Goal: Information Seeking & Learning: Learn about a topic

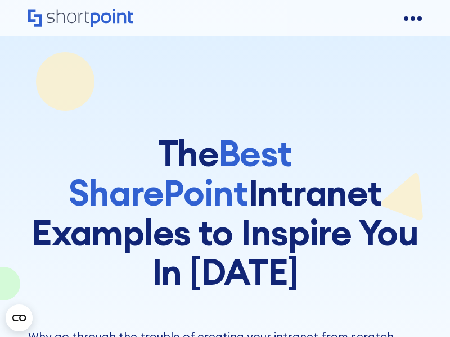
scroll to position [5540, 0]
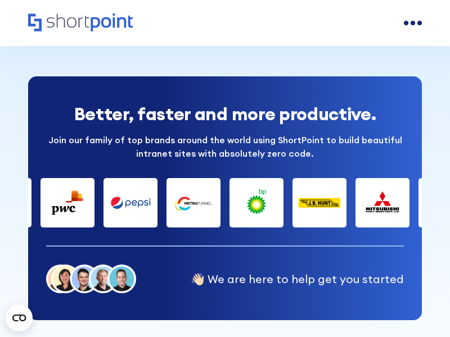
scroll to position [2687, 0]
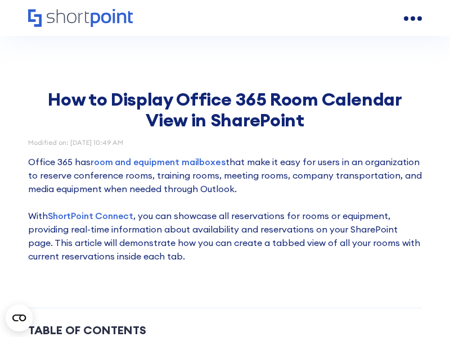
scroll to position [2356, 0]
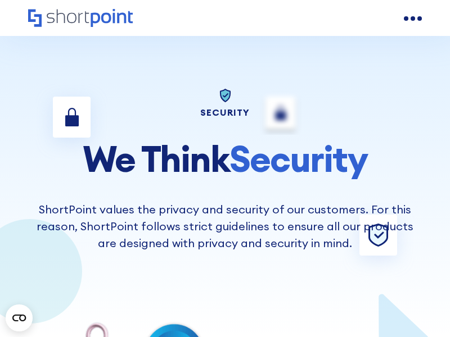
scroll to position [6962, 0]
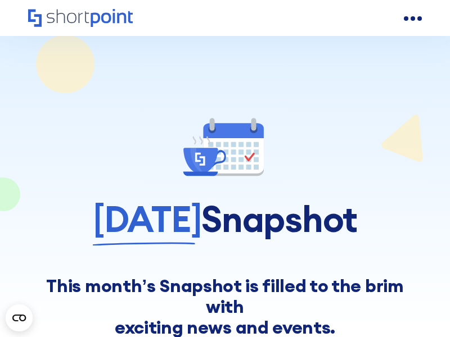
scroll to position [5298, 0]
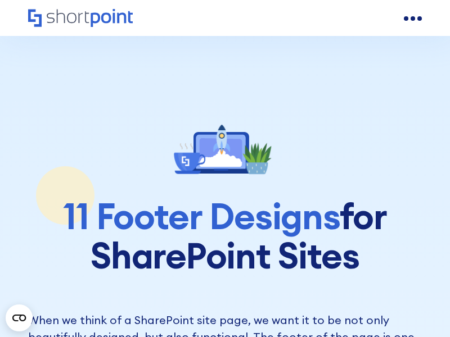
scroll to position [5078, 0]
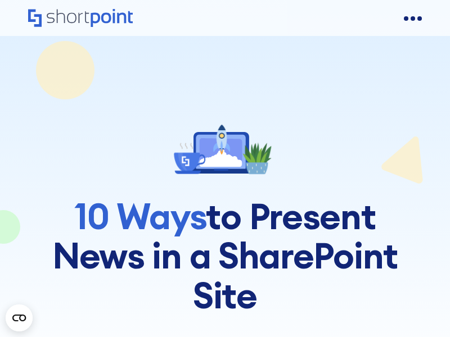
scroll to position [4327, 0]
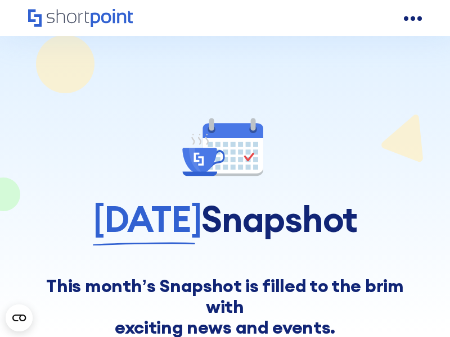
scroll to position [5424, 0]
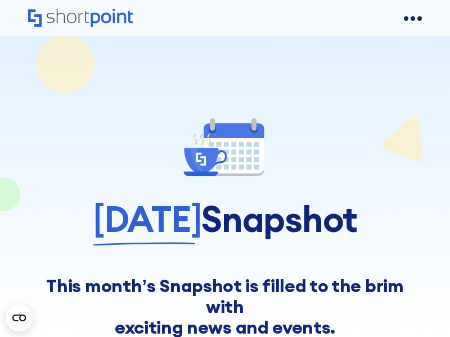
scroll to position [5731, 0]
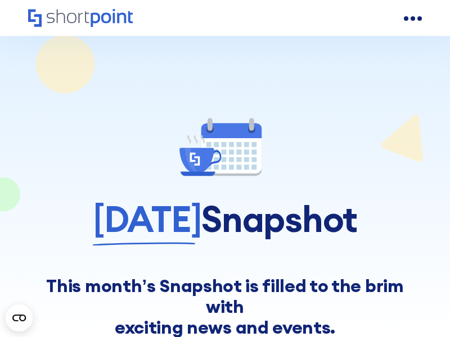
scroll to position [6560, 0]
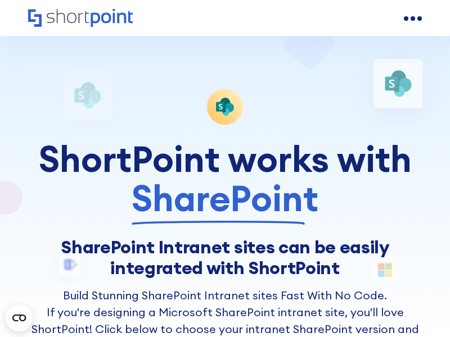
scroll to position [4551, 0]
